Goal: Task Accomplishment & Management: Manage account settings

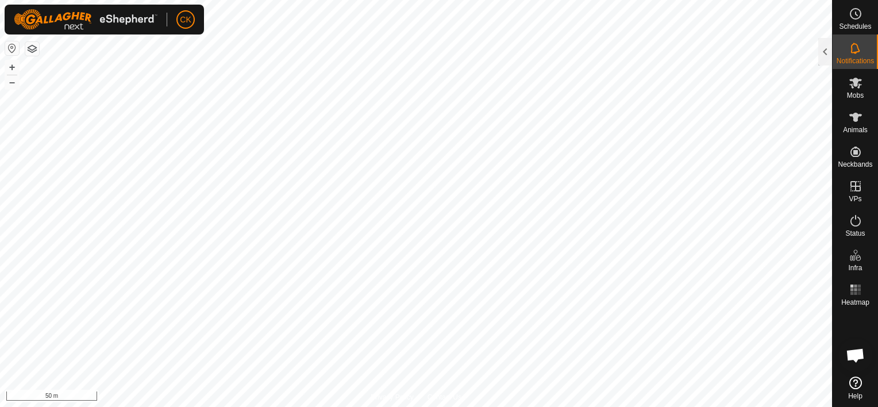
scroll to position [92, 0]
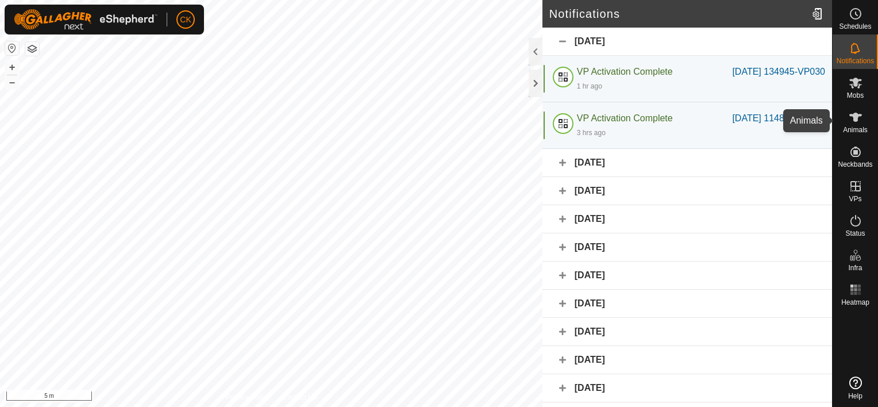
click at [853, 115] on icon at bounding box center [855, 117] width 13 height 9
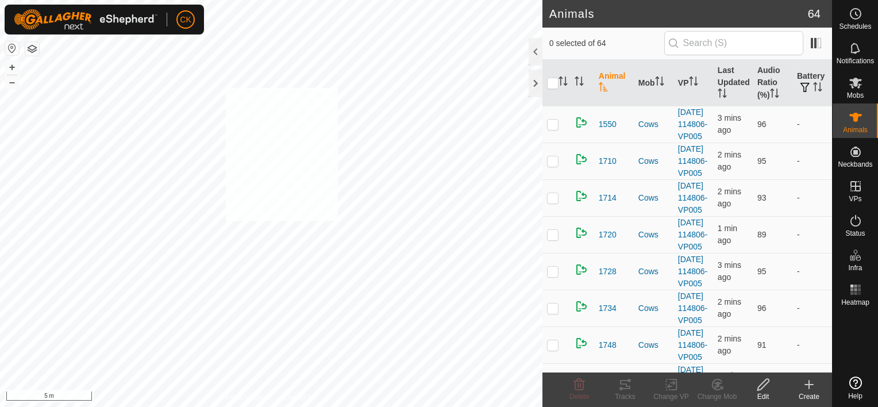
checkbox input "true"
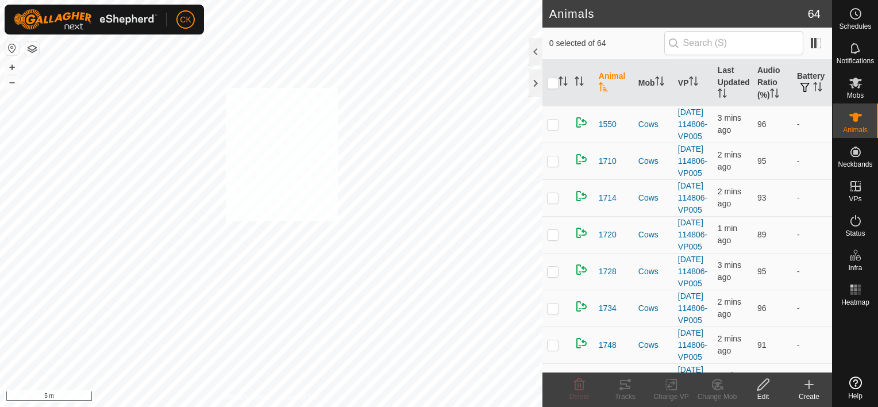
checkbox input "true"
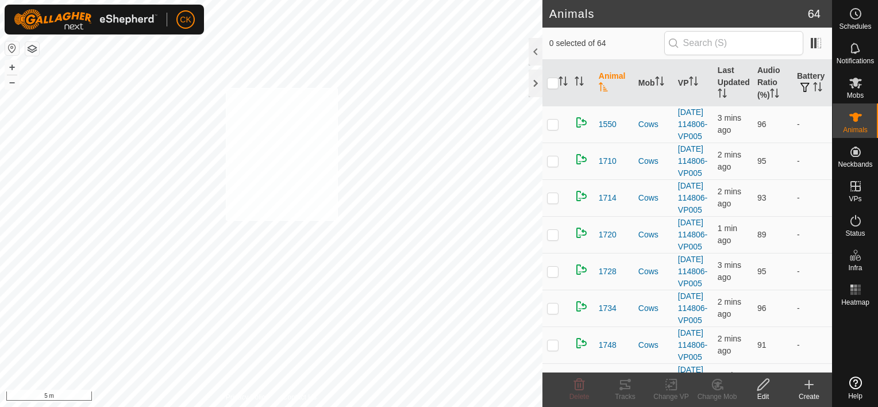
checkbox input "true"
click at [553, 80] on input "checkbox" at bounding box center [552, 83] width 11 height 11
checkbox input "true"
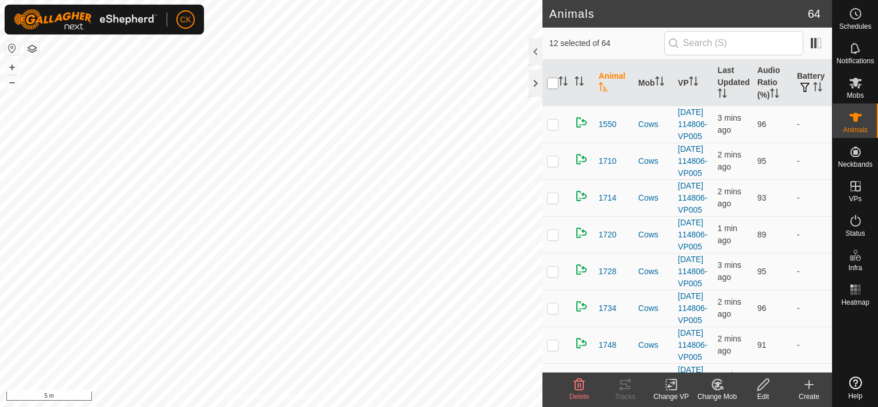
checkbox input "true"
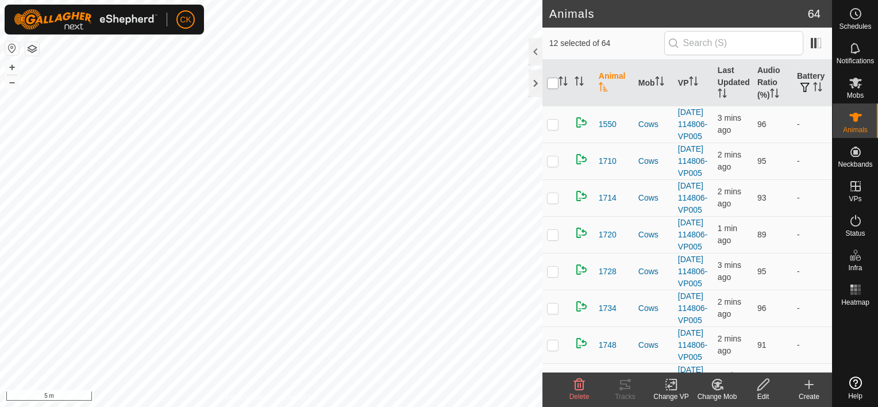
checkbox input "true"
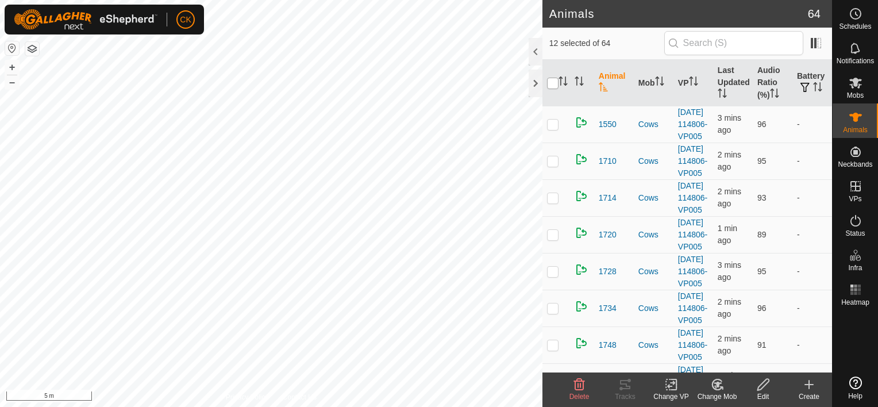
checkbox input "true"
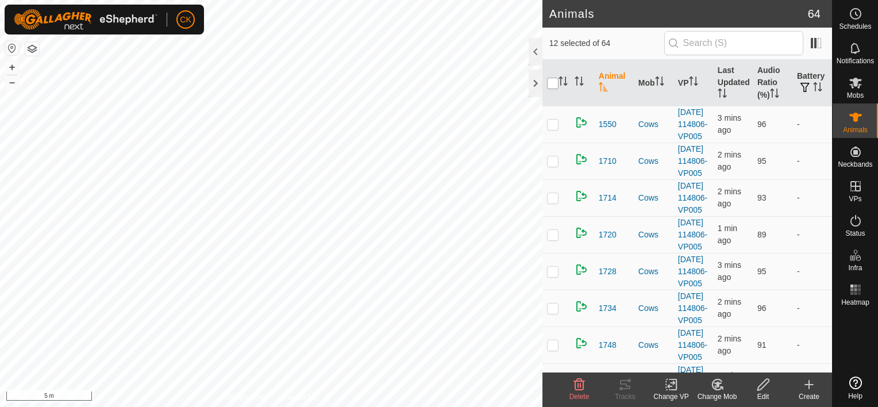
checkbox input "true"
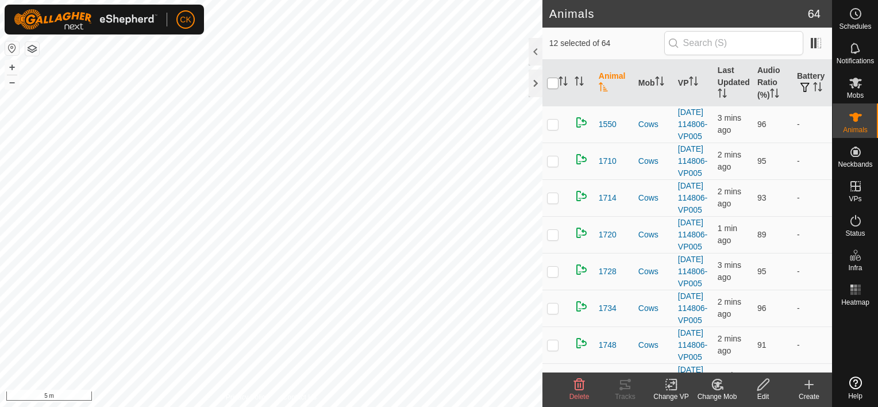
checkbox input "true"
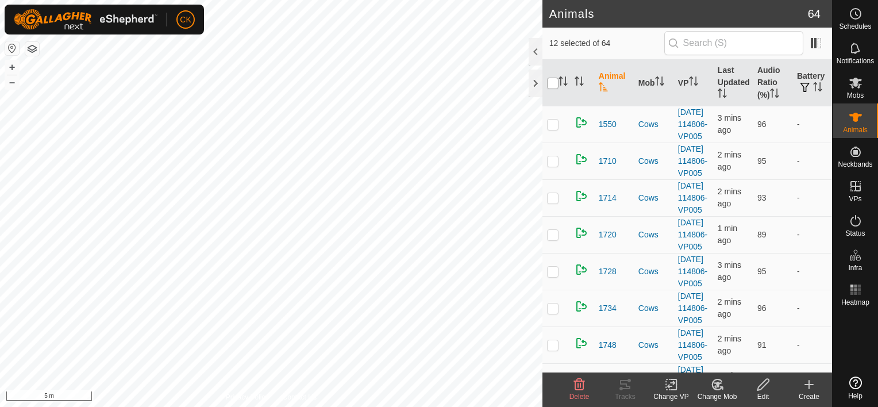
checkbox input "true"
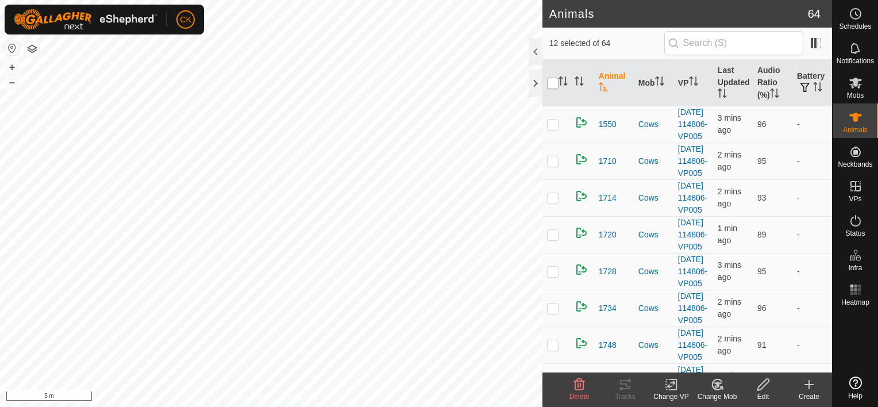
checkbox input "true"
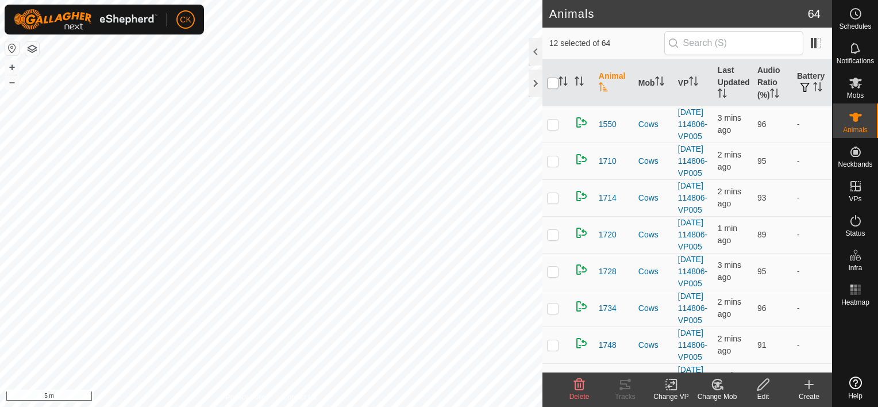
checkbox input "true"
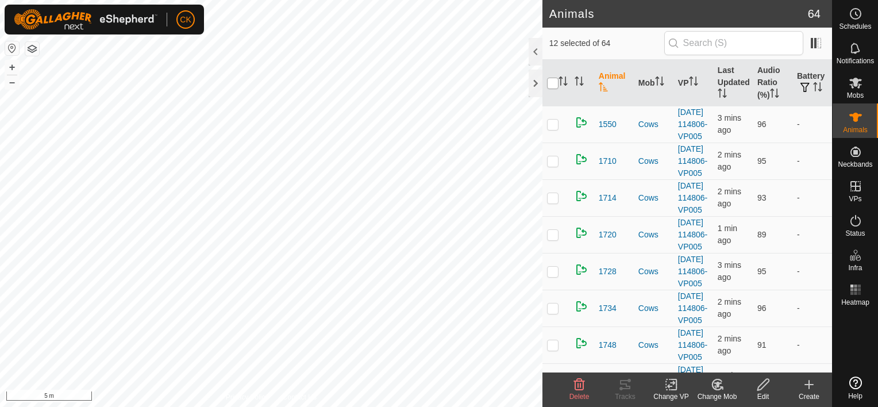
checkbox input "true"
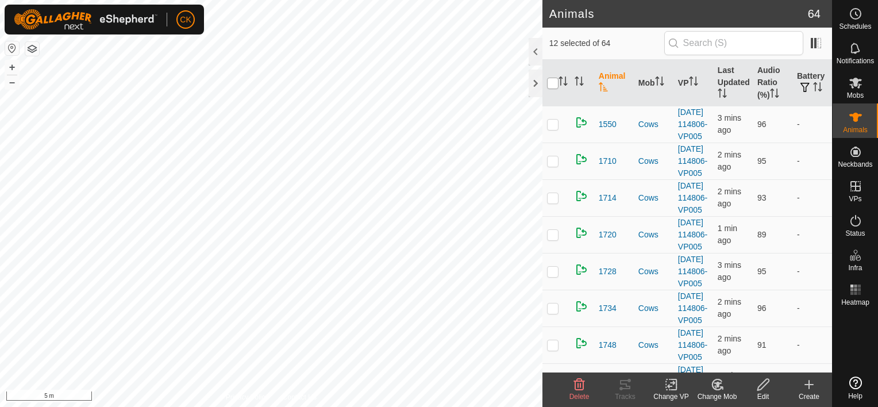
checkbox input "true"
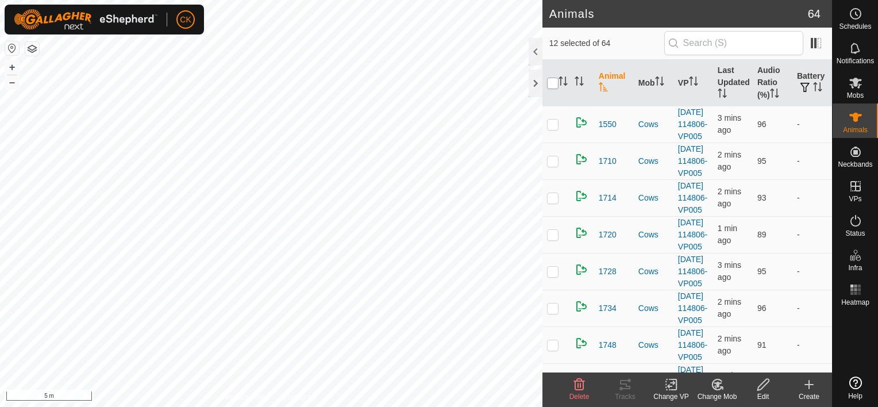
checkbox input "true"
click at [553, 80] on input "checkbox" at bounding box center [552, 83] width 11 height 11
checkbox input "false"
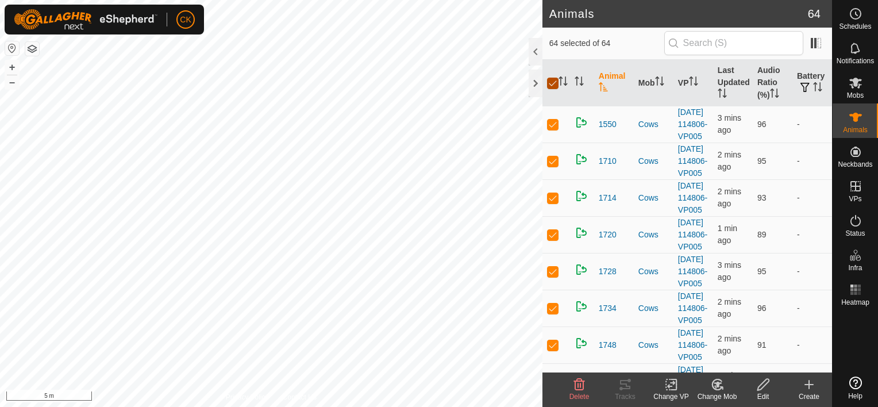
checkbox input "false"
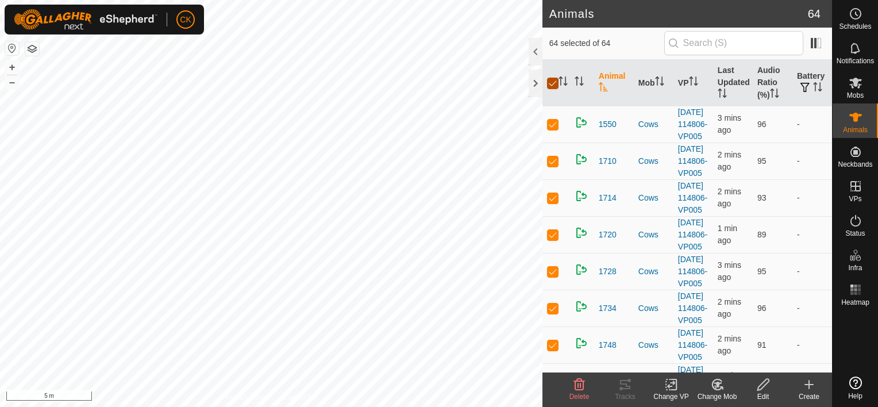
checkbox input "false"
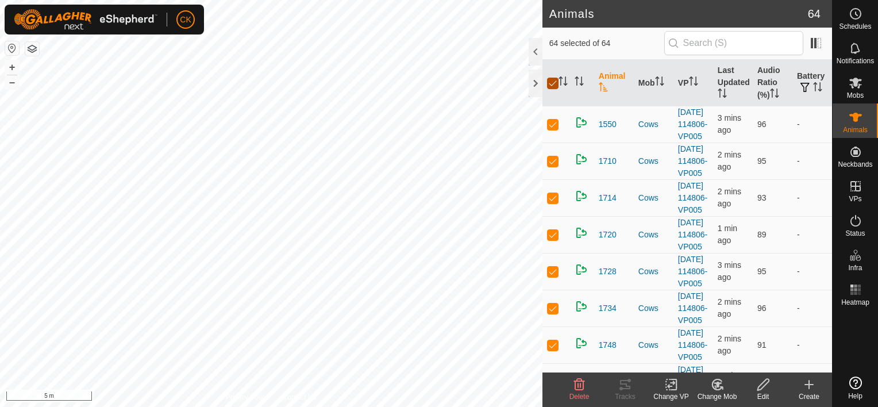
checkbox input "false"
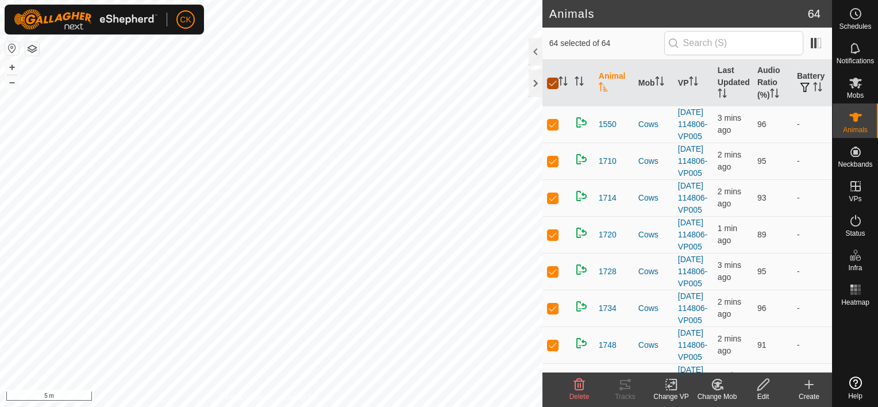
checkbox input "false"
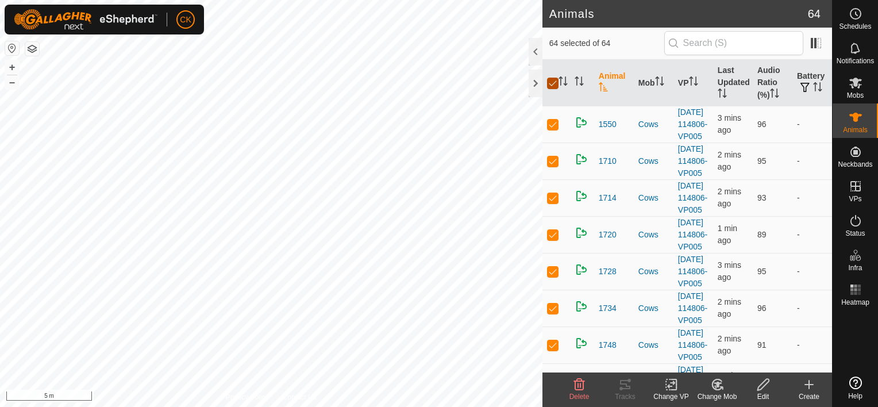
checkbox input "false"
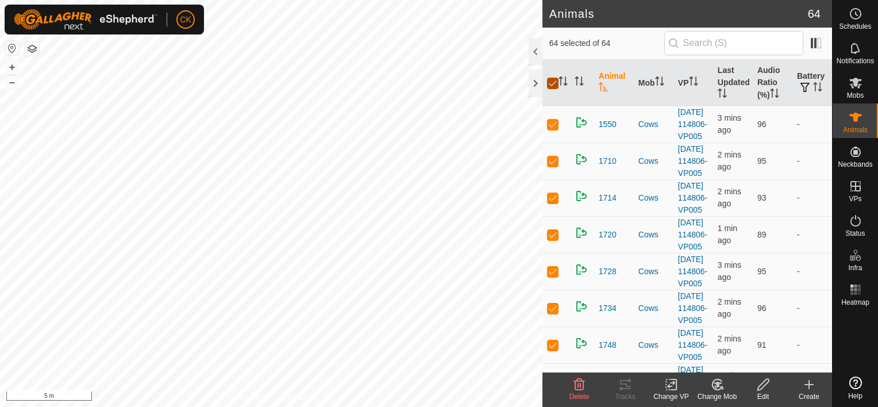
checkbox input "false"
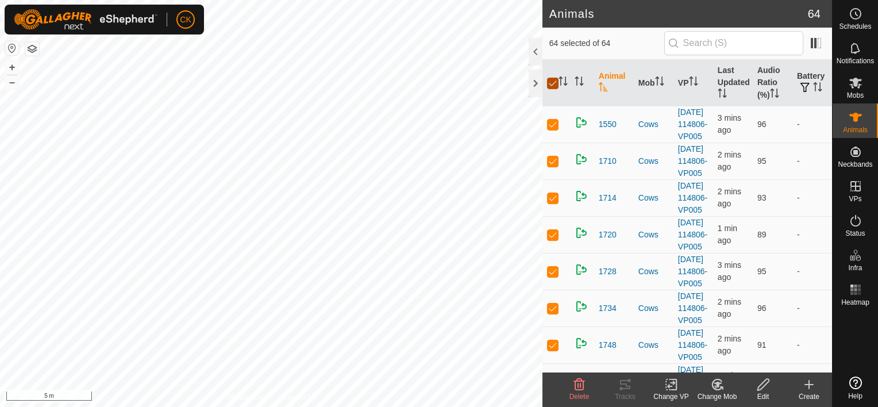
checkbox input "false"
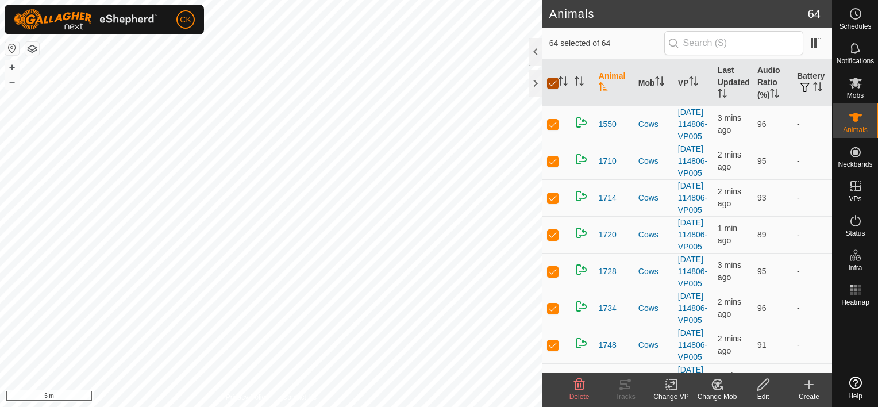
checkbox input "false"
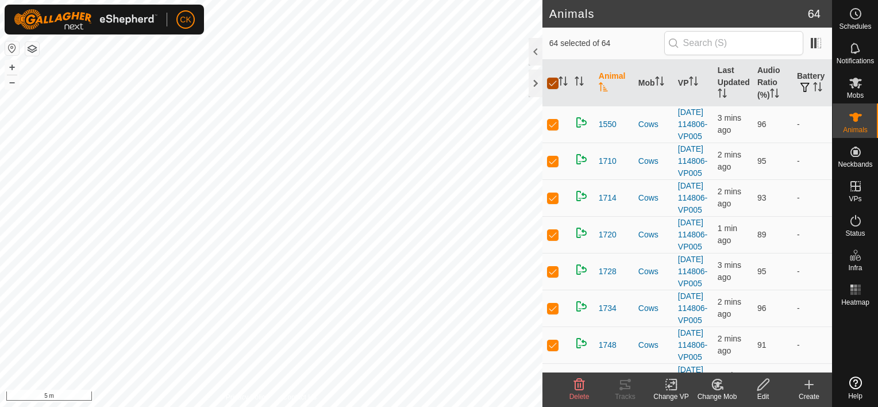
checkbox input "false"
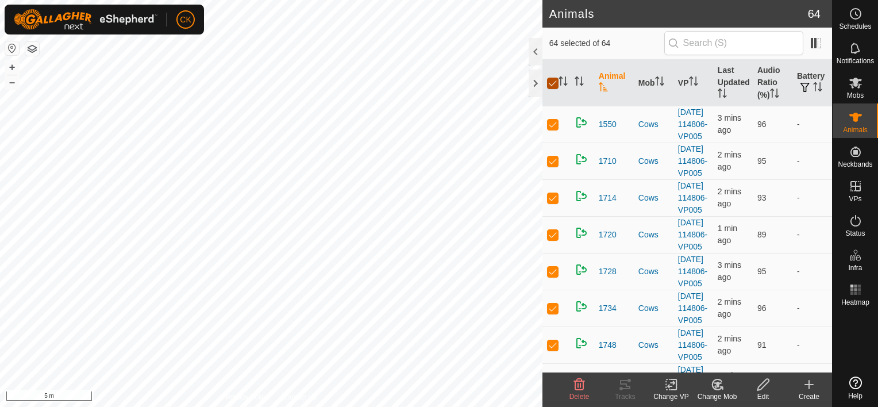
checkbox input "false"
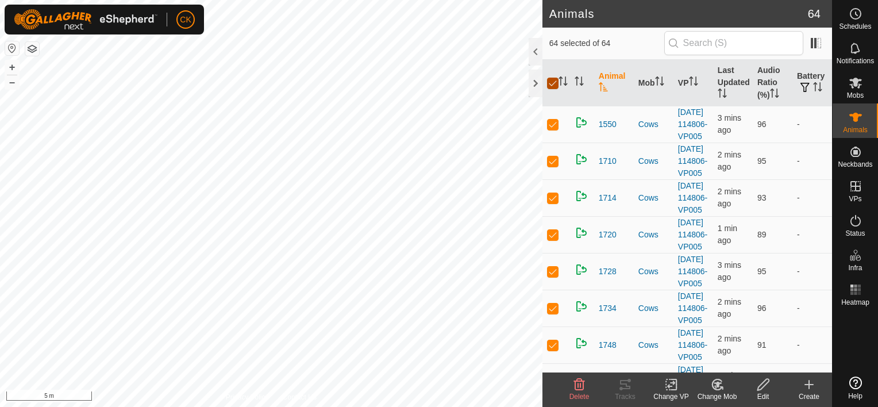
checkbox input "false"
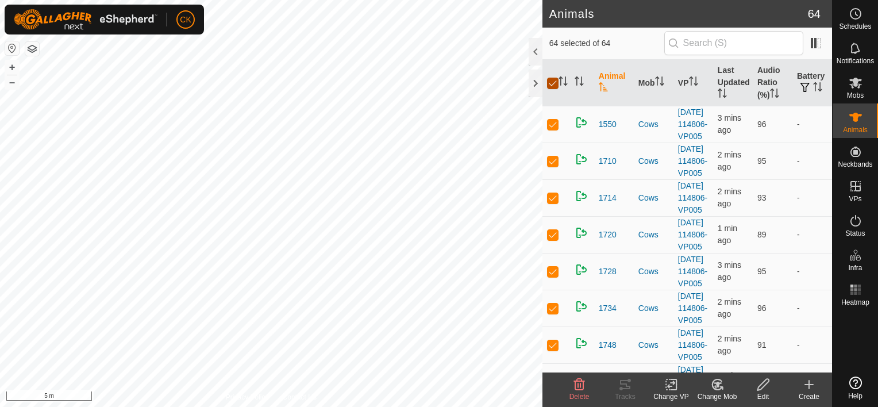
checkbox input "false"
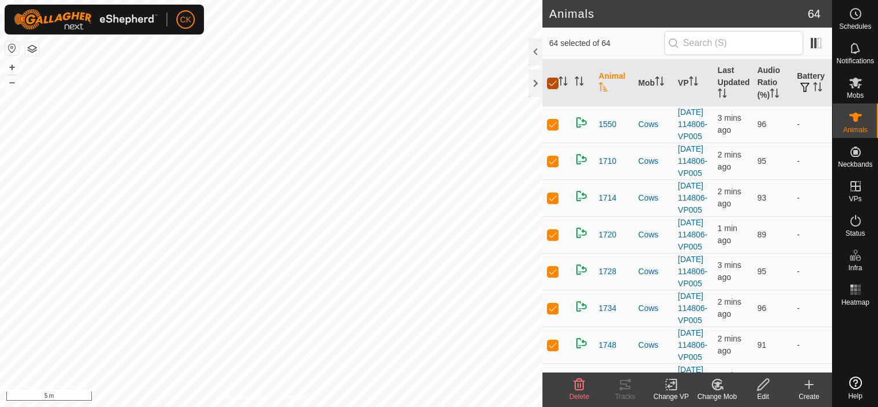
checkbox input "false"
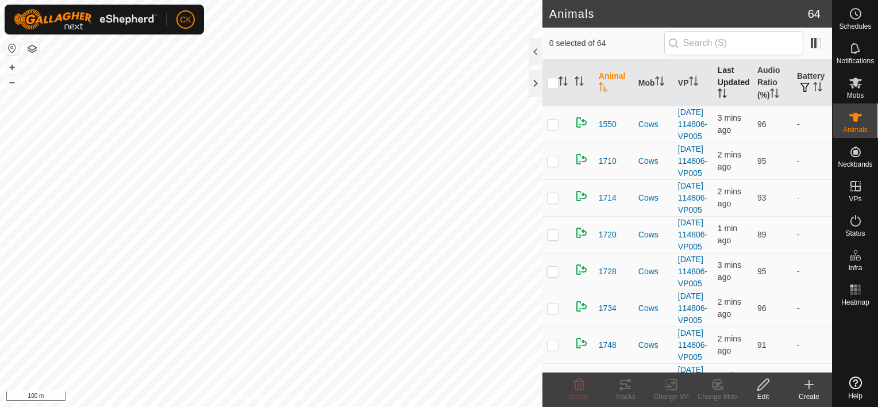
click at [723, 83] on th "Last Updated" at bounding box center [733, 83] width 40 height 47
click at [538, 87] on div at bounding box center [536, 84] width 14 height 28
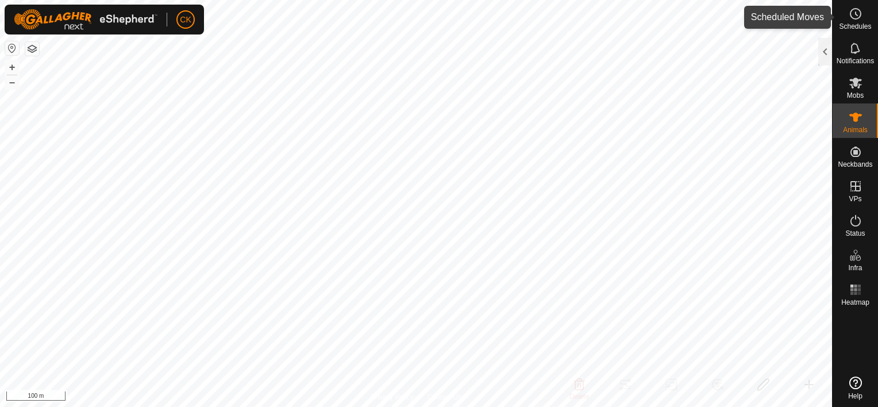
click at [853, 7] on icon at bounding box center [856, 14] width 14 height 14
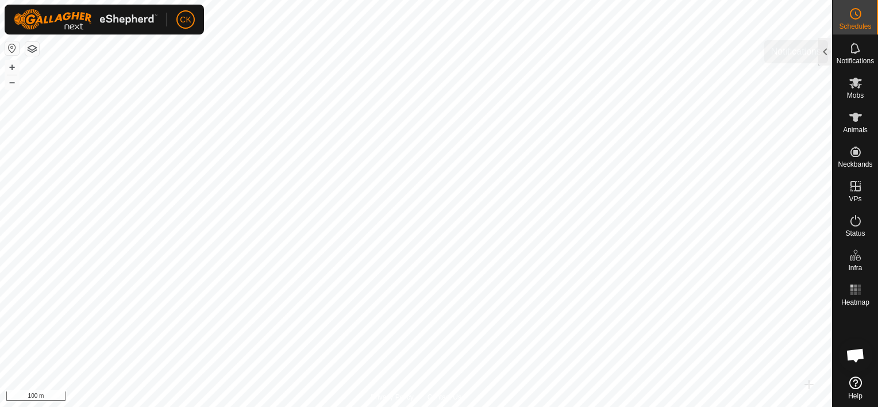
scroll to position [92, 0]
click at [824, 52] on div at bounding box center [825, 52] width 14 height 28
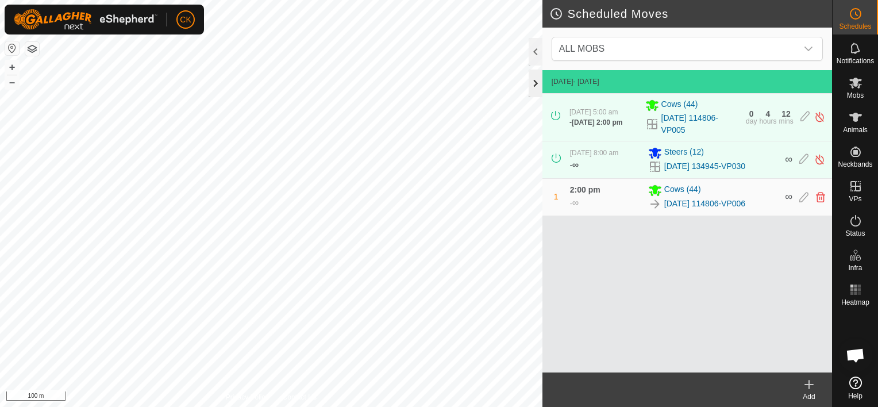
click at [538, 80] on div at bounding box center [536, 84] width 14 height 28
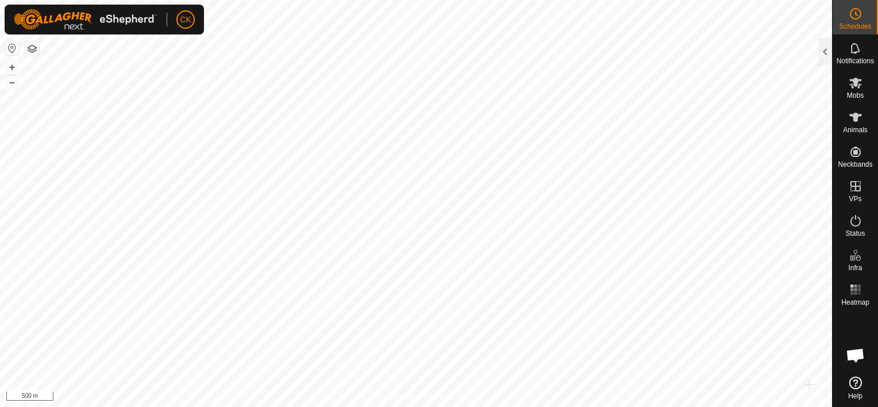
scroll to position [92, 0]
